Goal: Check status

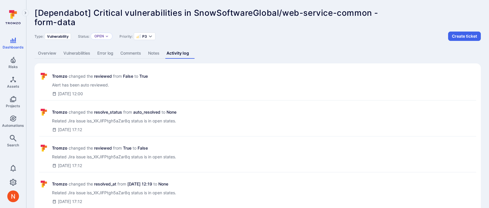
scroll to position [162, 0]
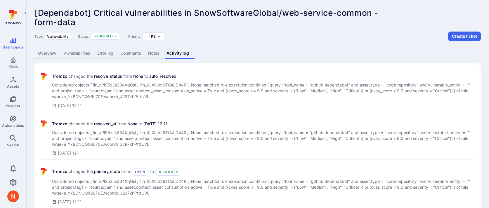
click at [53, 51] on link "Overview" at bounding box center [46, 53] width 25 height 11
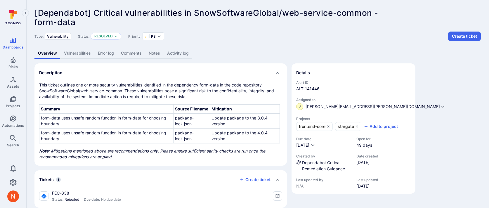
click at [188, 52] on link "Activity log" at bounding box center [178, 53] width 29 height 11
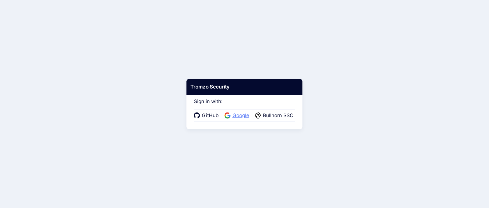
click at [239, 113] on span "Google" at bounding box center [241, 116] width 20 height 8
